Goal: Check status: Check status

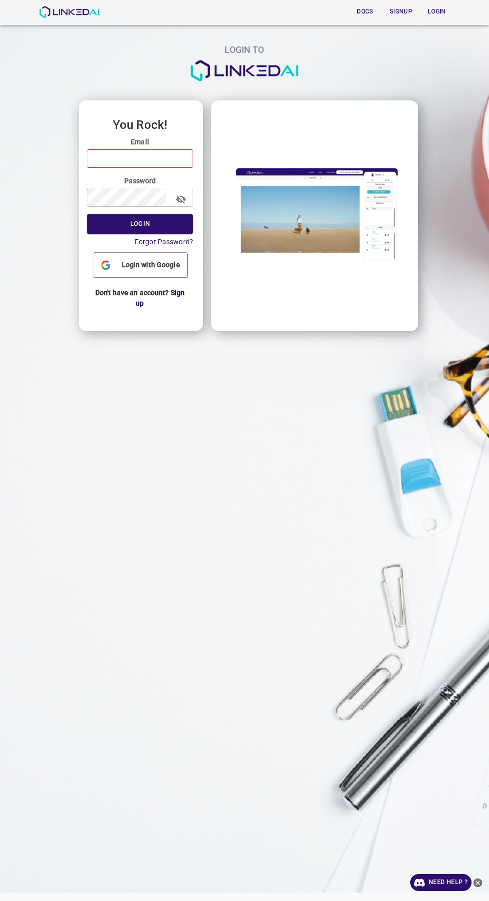
click at [175, 158] on input "email" at bounding box center [140, 158] width 106 height 18
type input "quercus@linkedai.co"
click at [87, 214] on button "Login" at bounding box center [140, 223] width 106 height 19
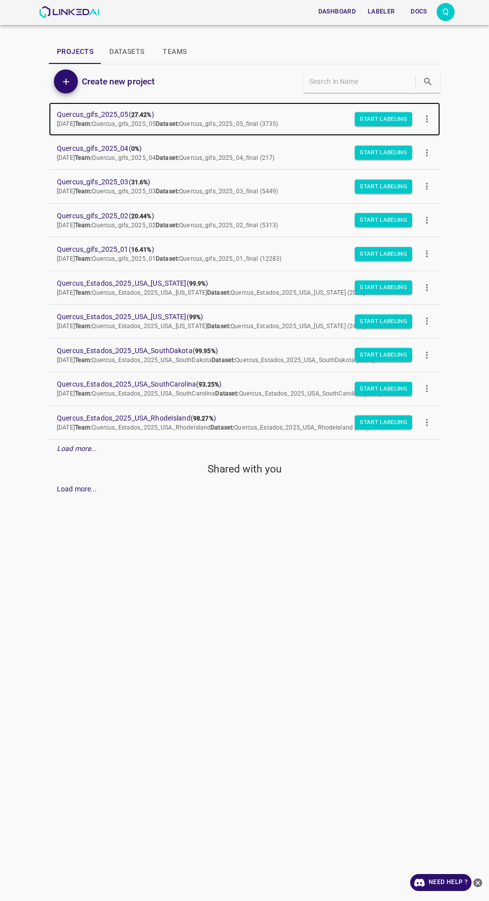
click at [125, 114] on span "Quercus_gifs_2025_05 ( 27.42% )" at bounding box center [236, 114] width 359 height 10
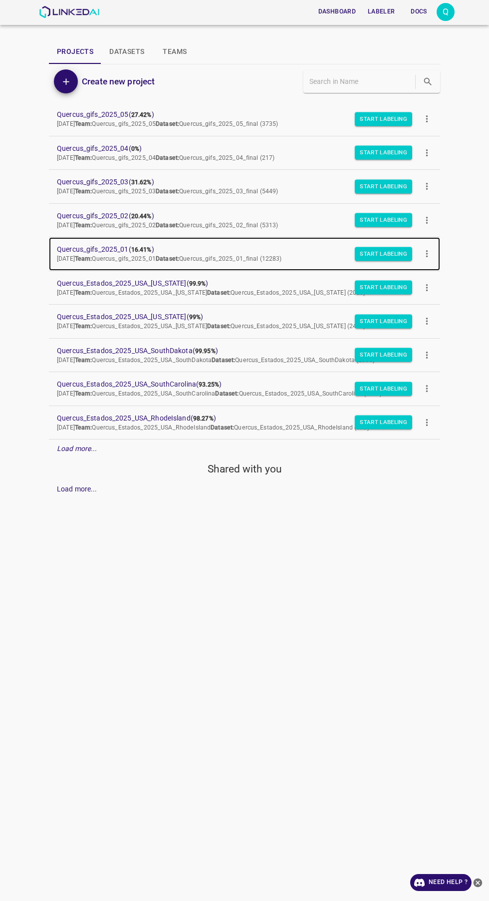
click at [128, 251] on span "Quercus_gifs_2025_01 ( 16.41% )" at bounding box center [236, 249] width 359 height 10
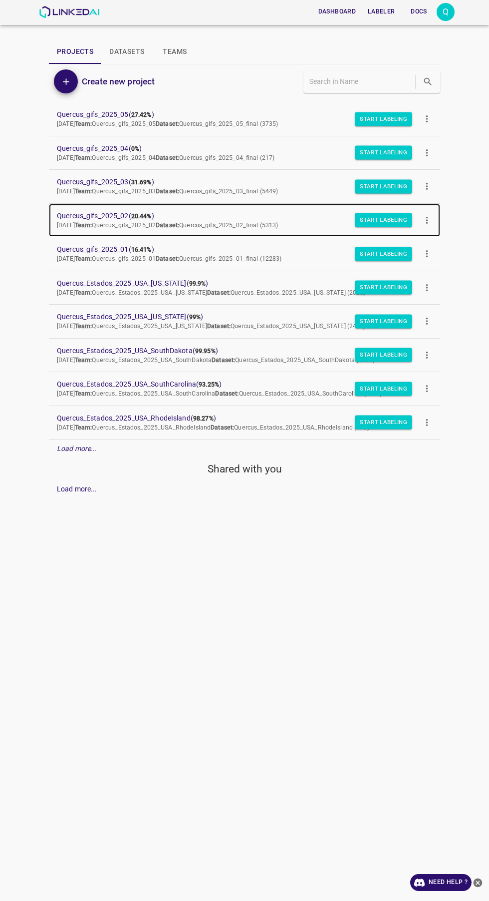
click at [130, 211] on span "Quercus_gifs_2025_02 ( 20.44% )" at bounding box center [236, 216] width 359 height 10
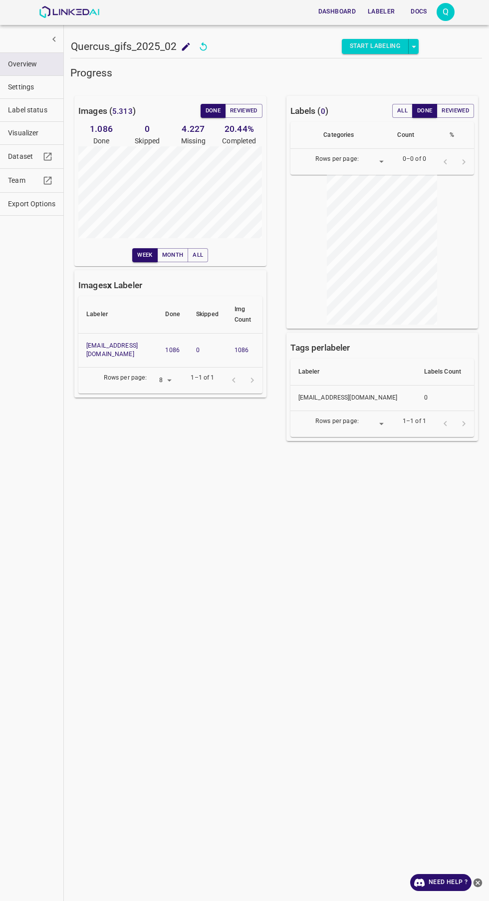
click at [212, 508] on div "Progress Images ( 5.313 ) Done Reviewed 1.086 Done 0 Skipped 4.227 Missing 20.4…" at bounding box center [276, 480] width 412 height 828
